Goal: Task Accomplishment & Management: Manage account settings

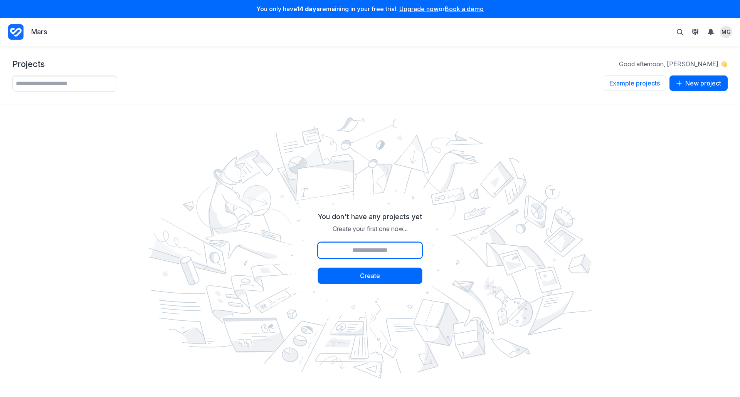
click at [344, 251] on input "Project name" at bounding box center [370, 250] width 104 height 16
type input "*****"
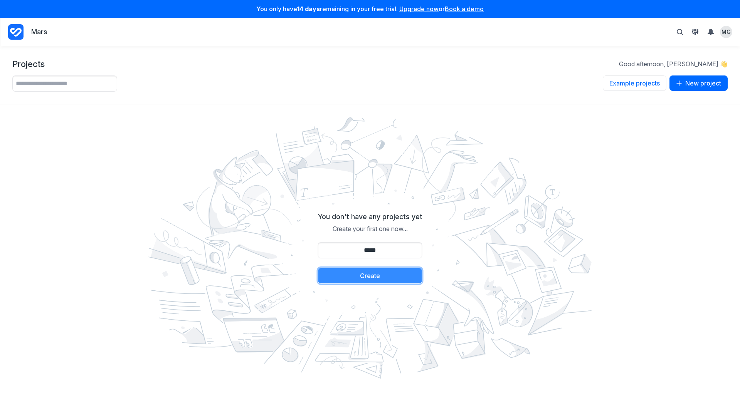
click at [393, 275] on button "Create" at bounding box center [370, 276] width 104 height 16
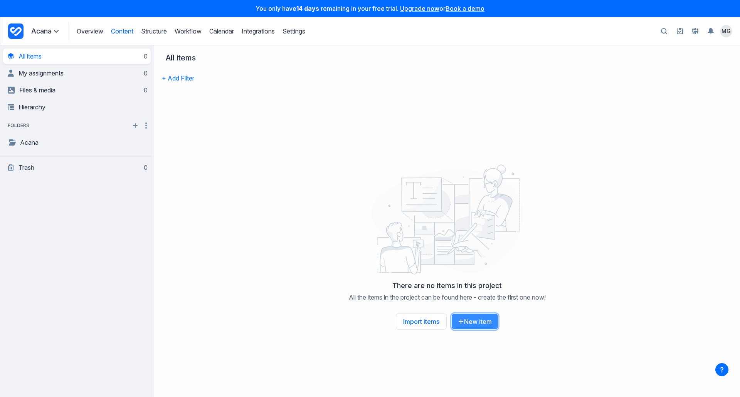
click at [469, 323] on button "New item" at bounding box center [474, 322] width 47 height 16
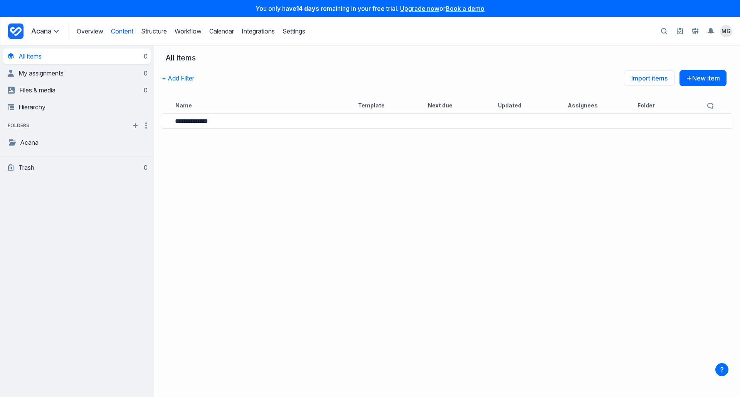
type input "**********"
click at [333, 165] on div "**********" at bounding box center [447, 254] width 586 height 286
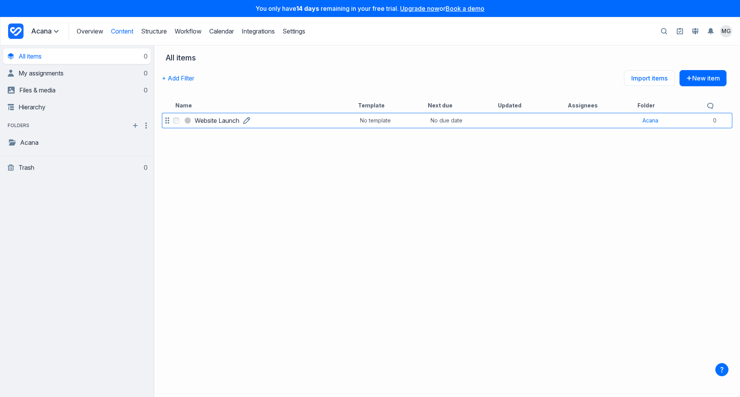
click at [224, 120] on h3 "Website Launch" at bounding box center [217, 120] width 45 height 9
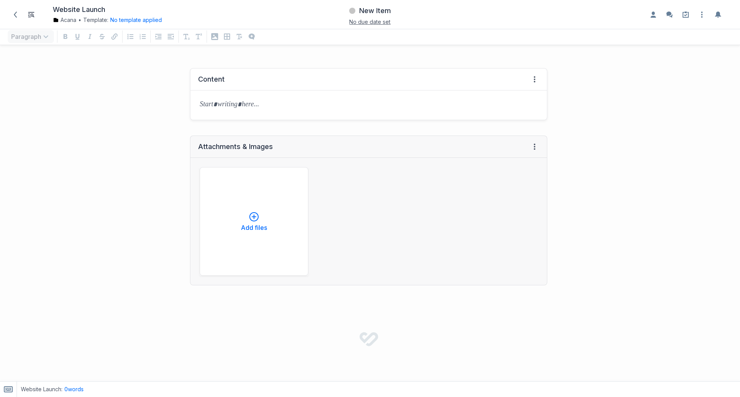
click at [213, 68] on div "Content View HTML View history → Tab to insert" at bounding box center [368, 94] width 357 height 52
click at [213, 75] on div "Content" at bounding box center [211, 79] width 27 height 9
drag, startPoint x: 200, startPoint y: 79, endPoint x: 255, endPoint y: 82, distance: 55.2
click at [255, 82] on div "Content View HTML View history" at bounding box center [368, 80] width 356 height 22
click at [218, 102] on p at bounding box center [369, 105] width 338 height 11
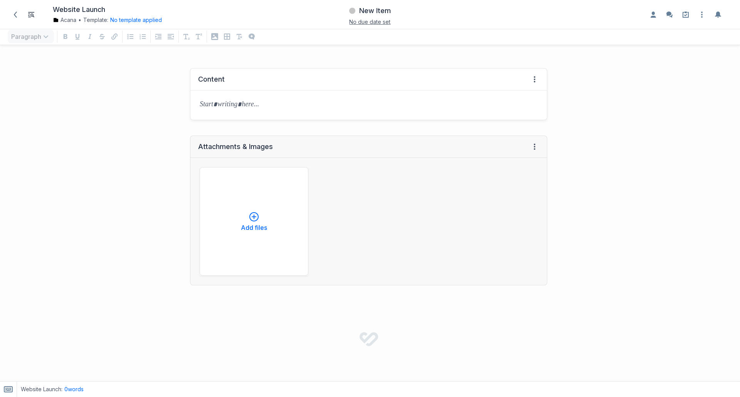
click at [212, 77] on div "Content" at bounding box center [211, 79] width 27 height 9
click at [531, 77] on icon at bounding box center [534, 79] width 6 height 6
drag, startPoint x: 361, startPoint y: 78, endPoint x: 325, endPoint y: 70, distance: 37.1
click at [360, 78] on div "Content View HTML View history" at bounding box center [368, 80] width 356 height 22
click at [211, 78] on div "Content" at bounding box center [211, 79] width 27 height 9
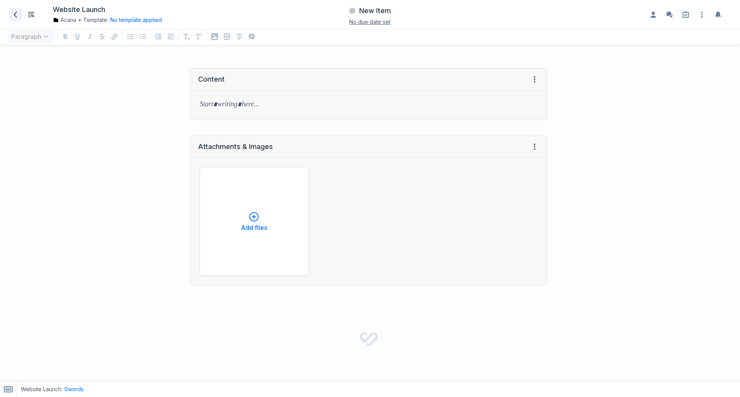
click at [19, 15] on span at bounding box center [15, 14] width 12 height 12
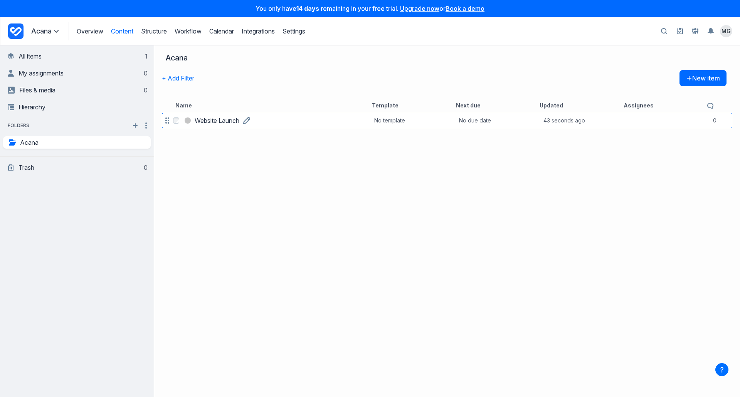
click at [239, 120] on link "Website Launch" at bounding box center [217, 120] width 45 height 9
click at [170, 124] on div at bounding box center [167, 120] width 9 height 11
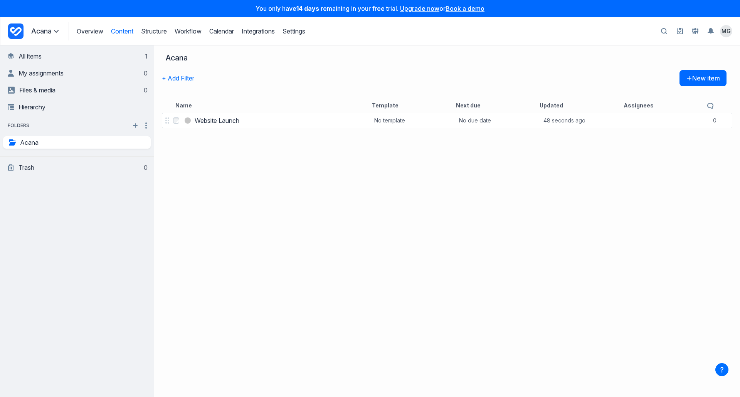
drag, startPoint x: 170, startPoint y: 124, endPoint x: 215, endPoint y: 93, distance: 55.0
click at [235, 87] on div "+ Add Filter New item" at bounding box center [444, 84] width 564 height 28
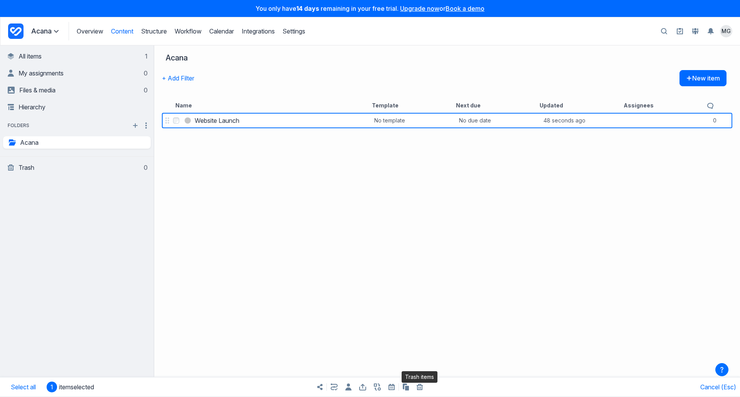
click at [421, 388] on icon "button" at bounding box center [420, 387] width 6 height 6
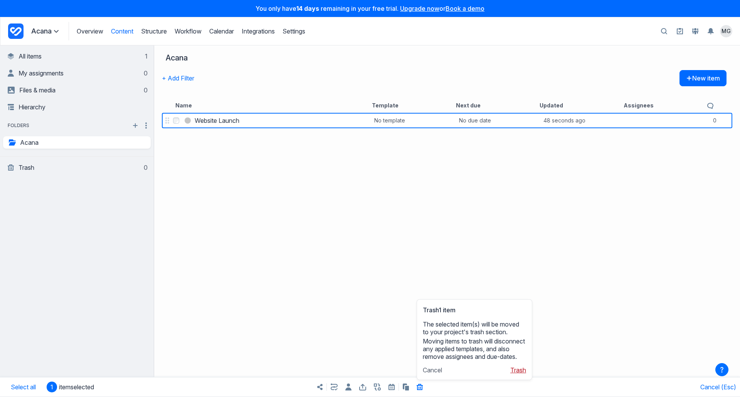
click at [517, 369] on button "Trash" at bounding box center [518, 370] width 16 height 8
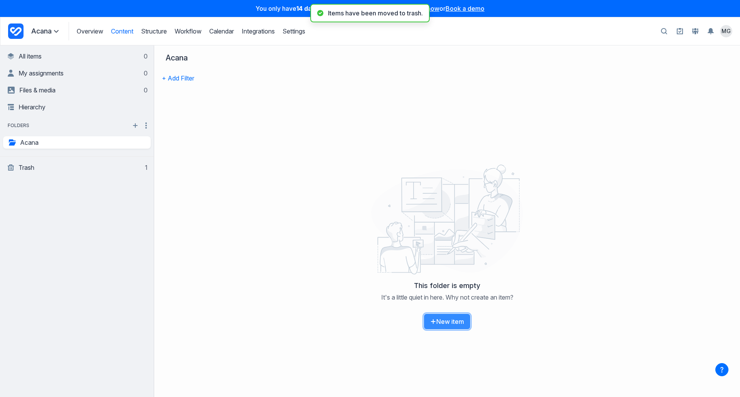
click at [454, 322] on button "New item" at bounding box center [446, 322] width 47 height 16
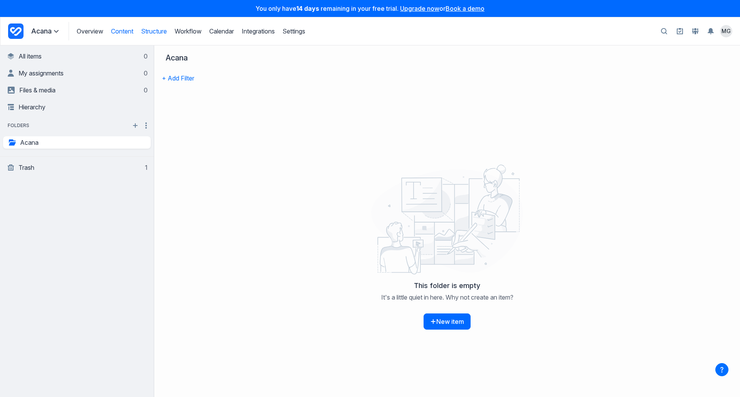
click at [161, 33] on link "Structure" at bounding box center [154, 31] width 26 height 8
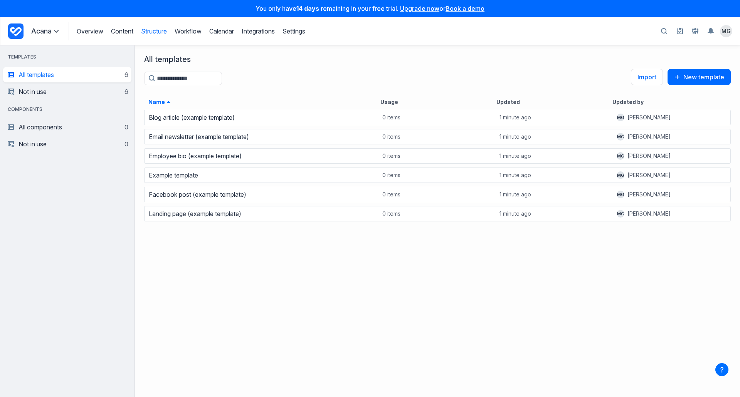
scroll to position [282, 599]
click at [187, 32] on link "Workflow" at bounding box center [188, 31] width 27 height 8
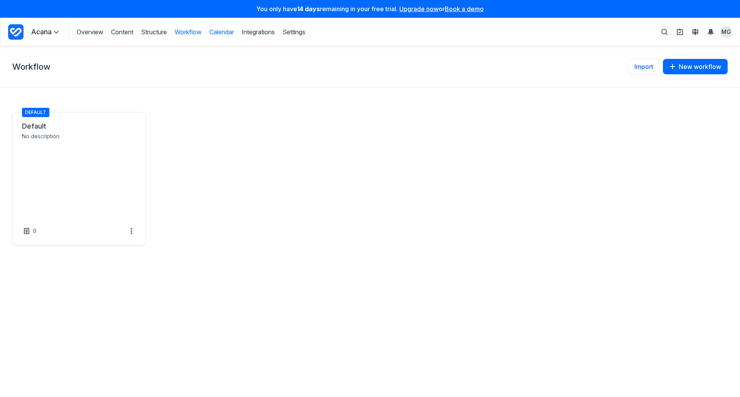
click at [221, 33] on link "Calendar" at bounding box center [221, 32] width 25 height 8
click at [265, 34] on link "Integrations" at bounding box center [258, 32] width 33 height 8
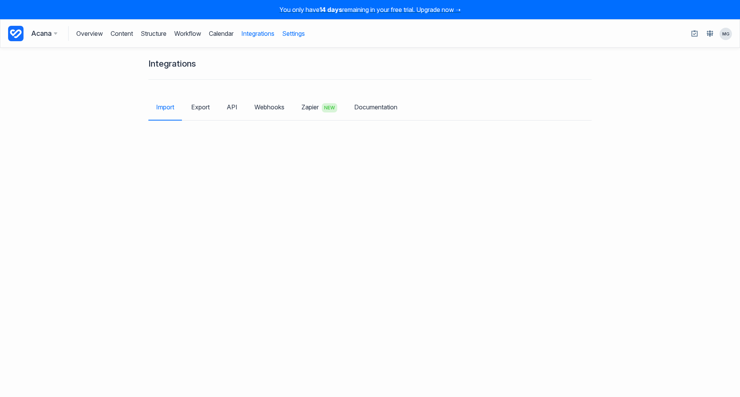
click at [303, 32] on link "Settings" at bounding box center [293, 33] width 23 height 15
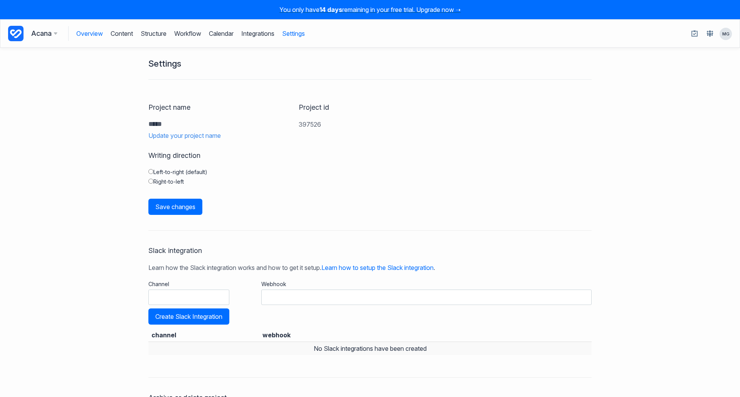
click at [93, 34] on link "Overview" at bounding box center [89, 33] width 27 height 15
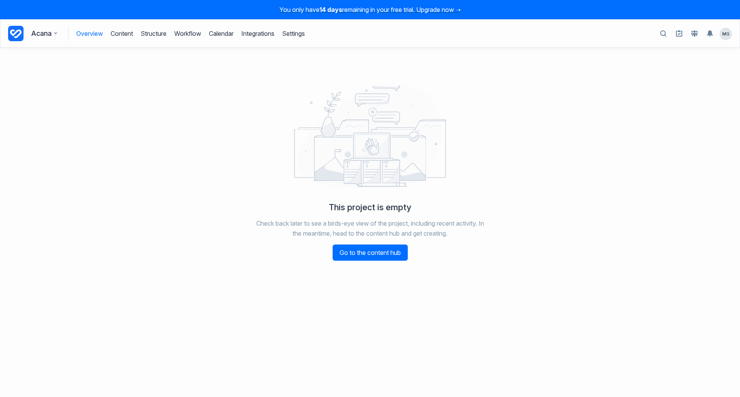
click at [38, 32] on h3 "Acana" at bounding box center [44, 33] width 26 height 11
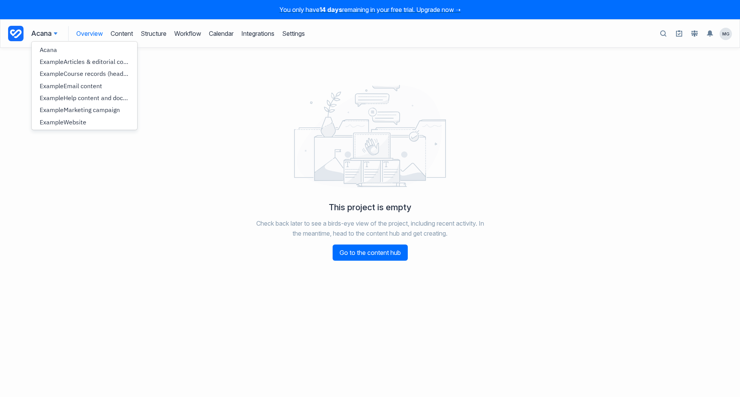
click at [15, 35] on icon at bounding box center [15, 33] width 15 height 15
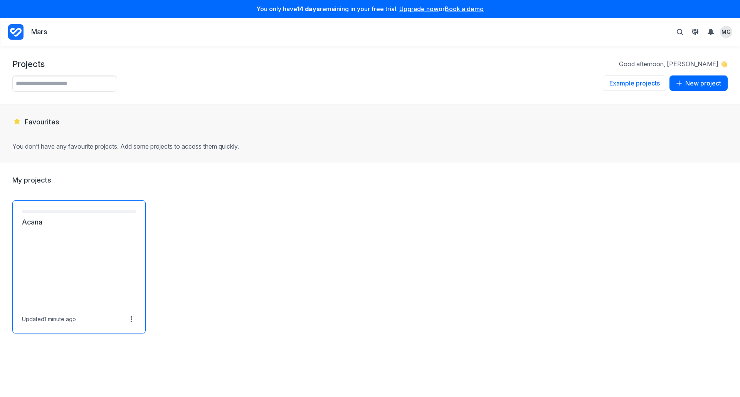
click at [89, 227] on link "Acana" at bounding box center [79, 222] width 114 height 9
